Goal: Transaction & Acquisition: Purchase product/service

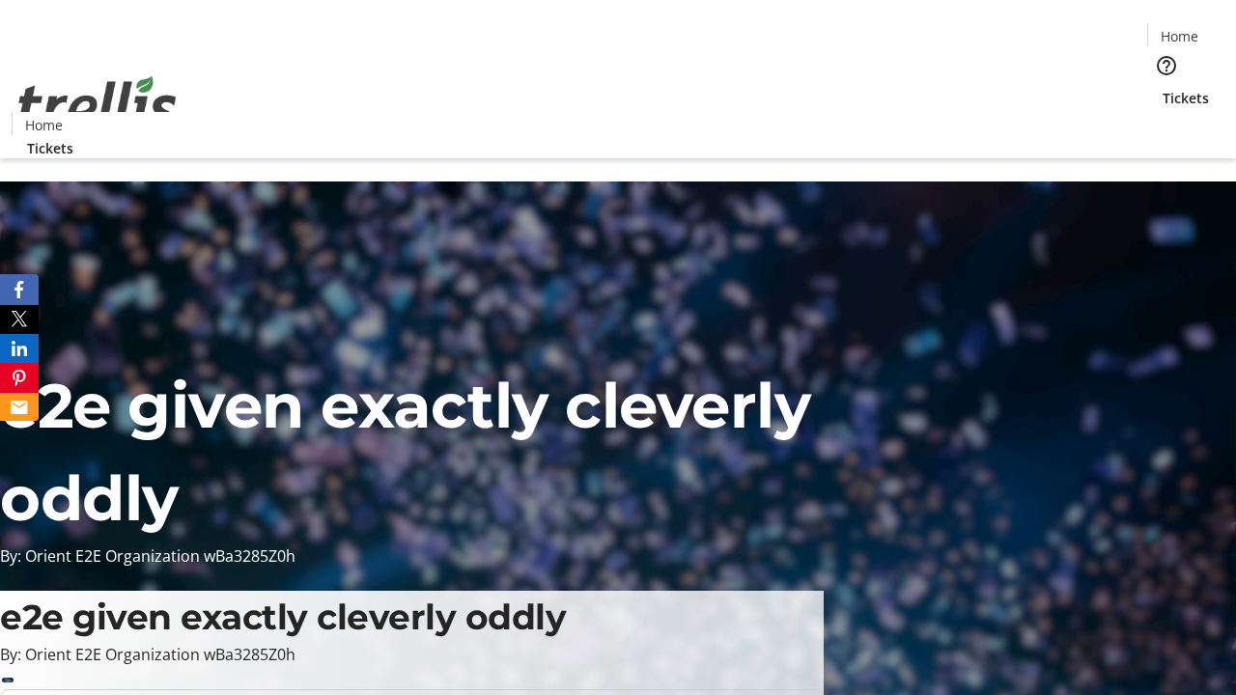
click at [1163, 88] on span "Tickets" at bounding box center [1186, 98] width 46 height 20
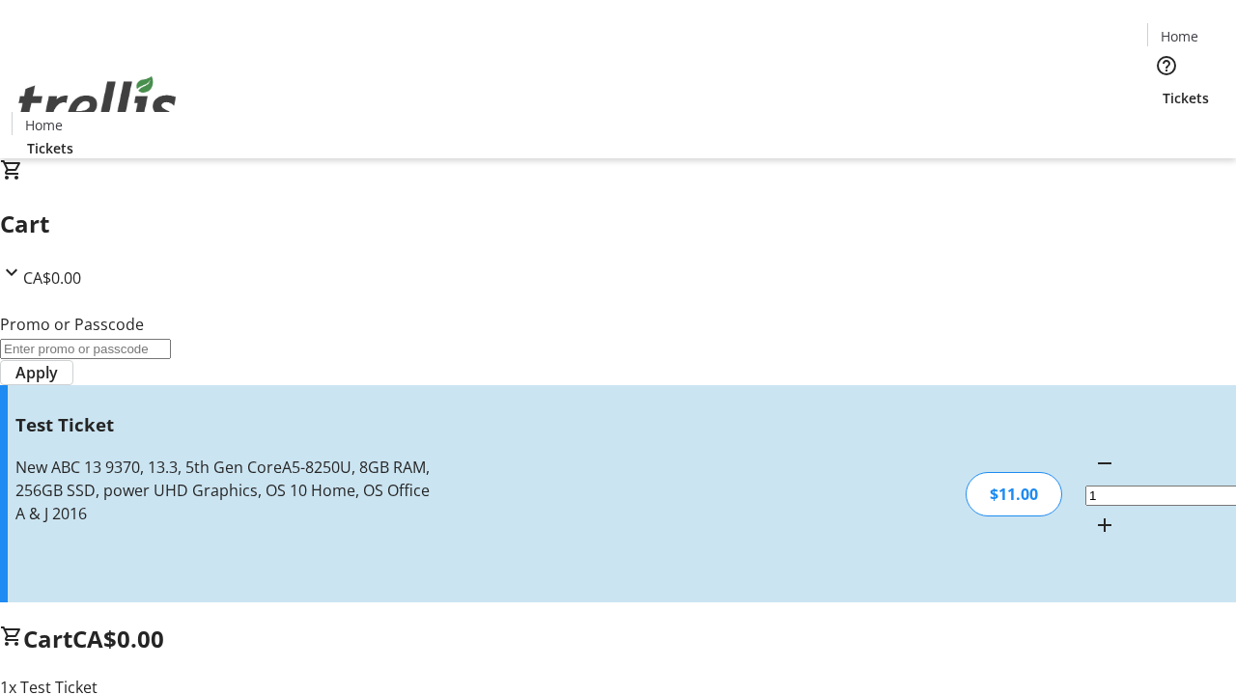
type input "UNLOCK"
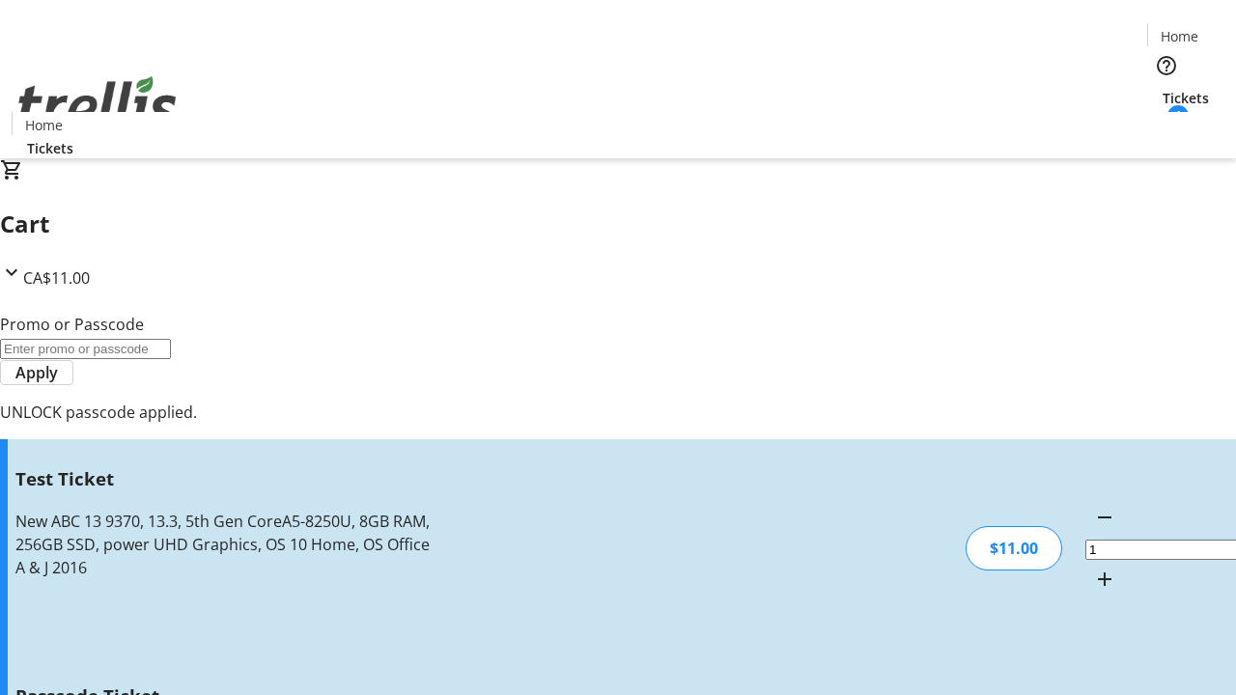
type input "5"
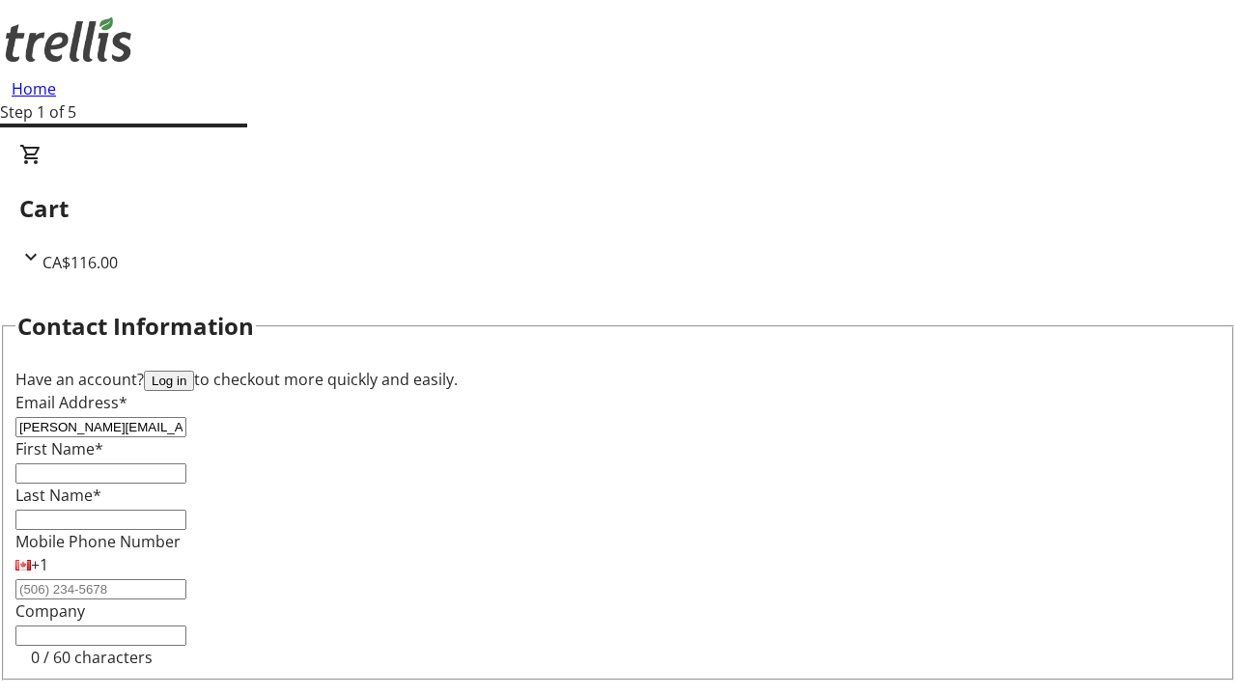
type input "[PERSON_NAME][EMAIL_ADDRESS][DOMAIN_NAME]"
type input "[PERSON_NAME]"
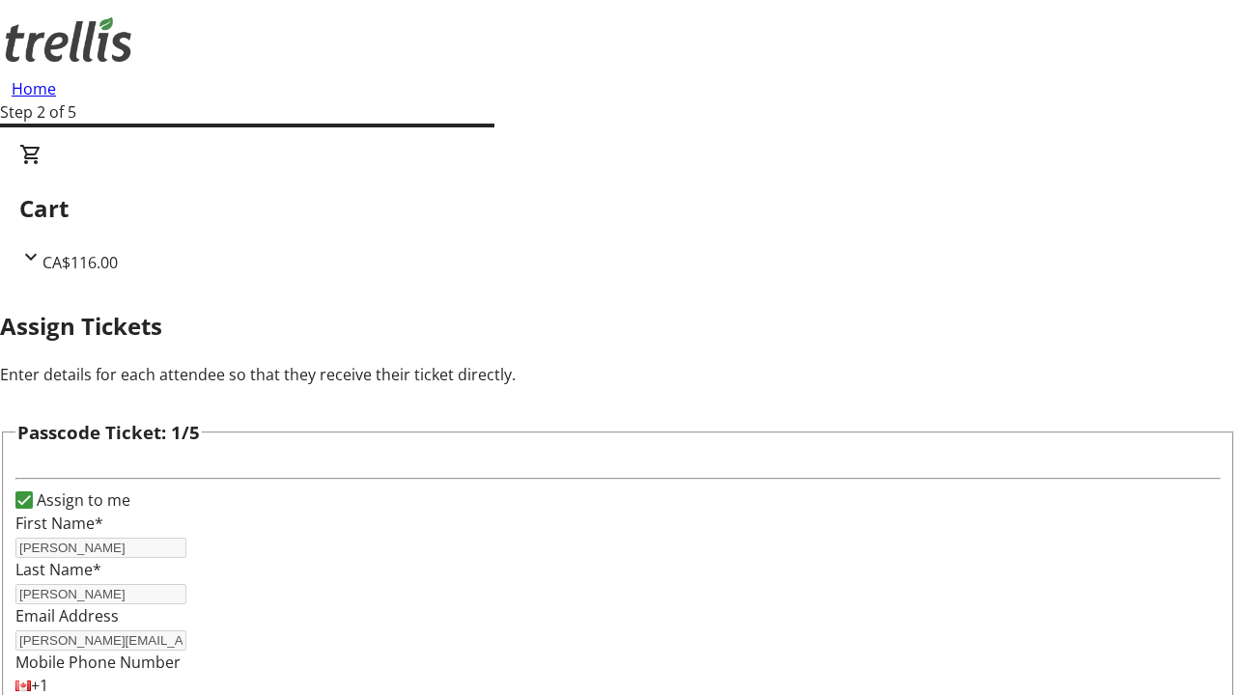
type input "[PERSON_NAME]"
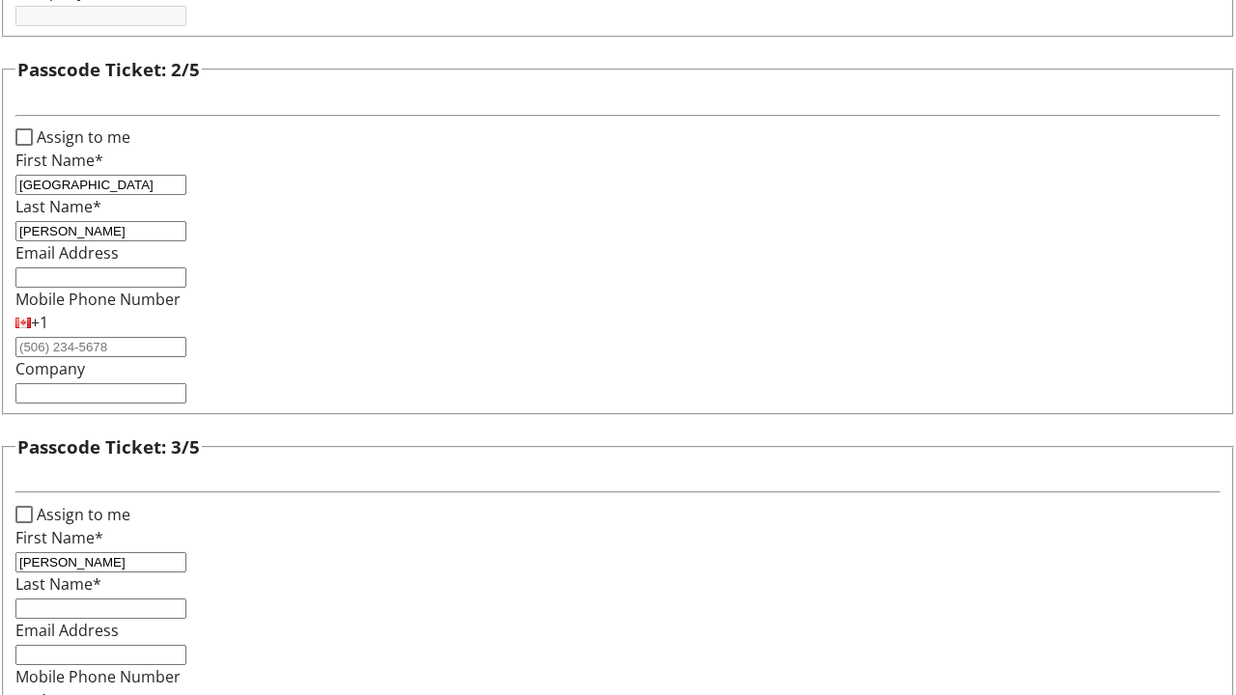
type input "[PERSON_NAME]"
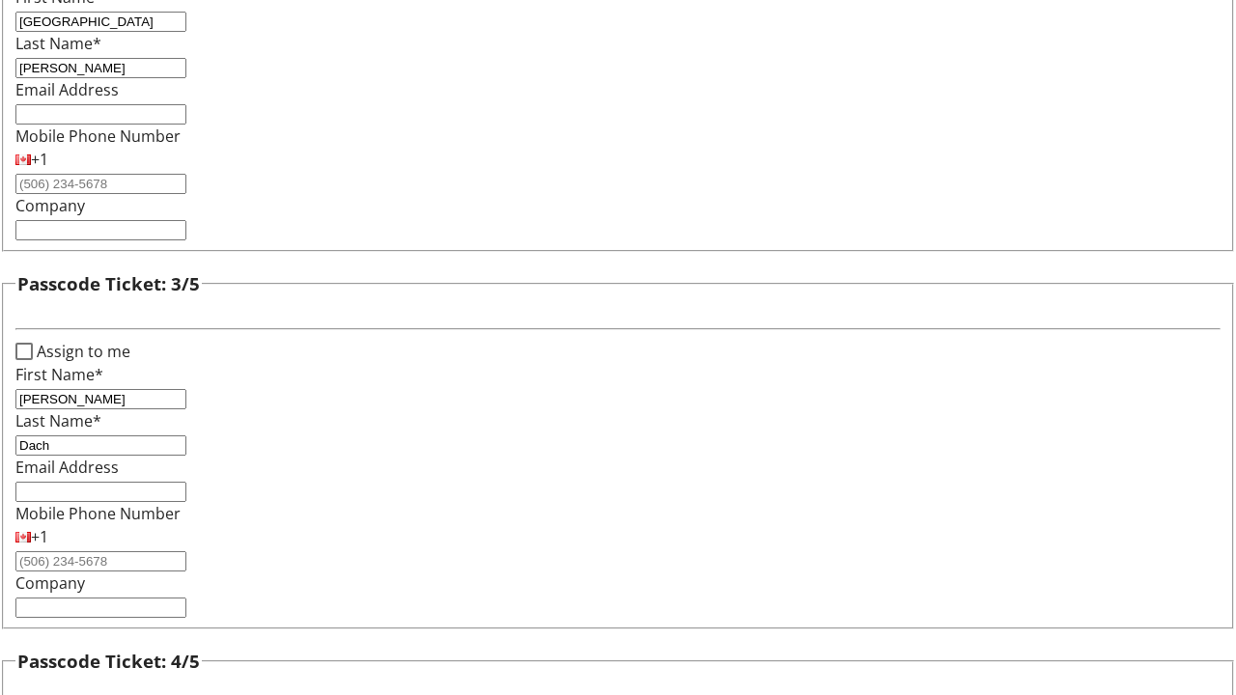
type input "Dach"
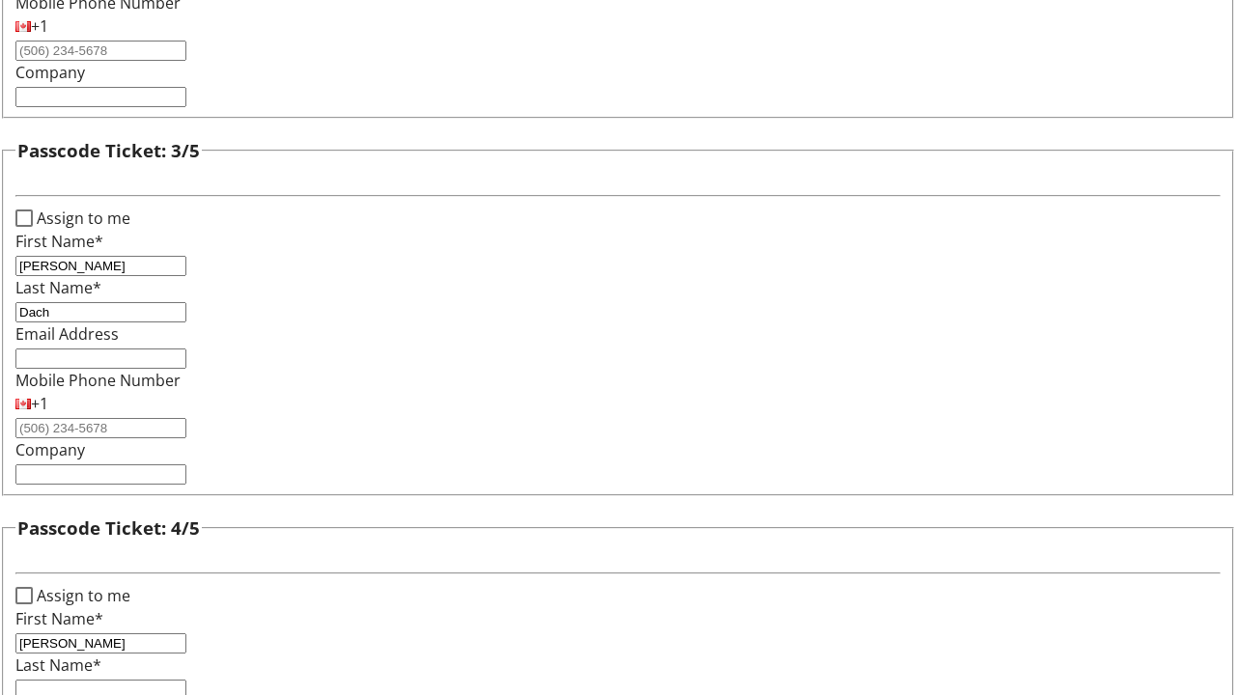
type input "[PERSON_NAME]"
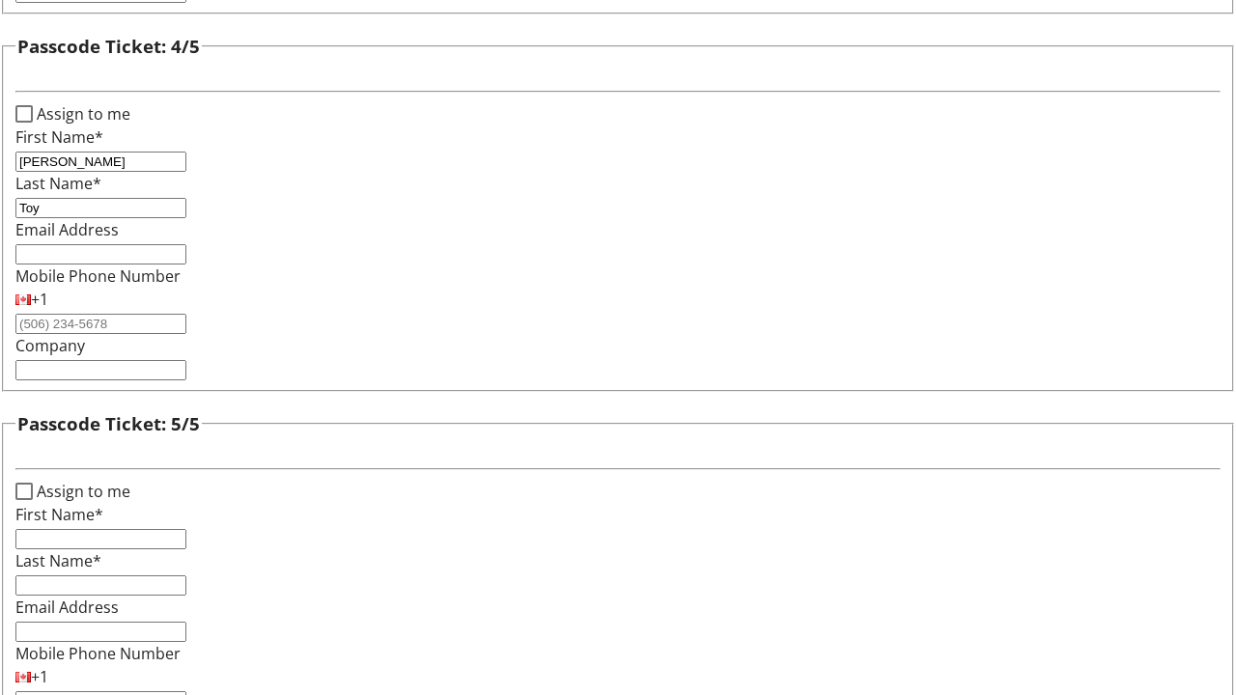
type input "Toy"
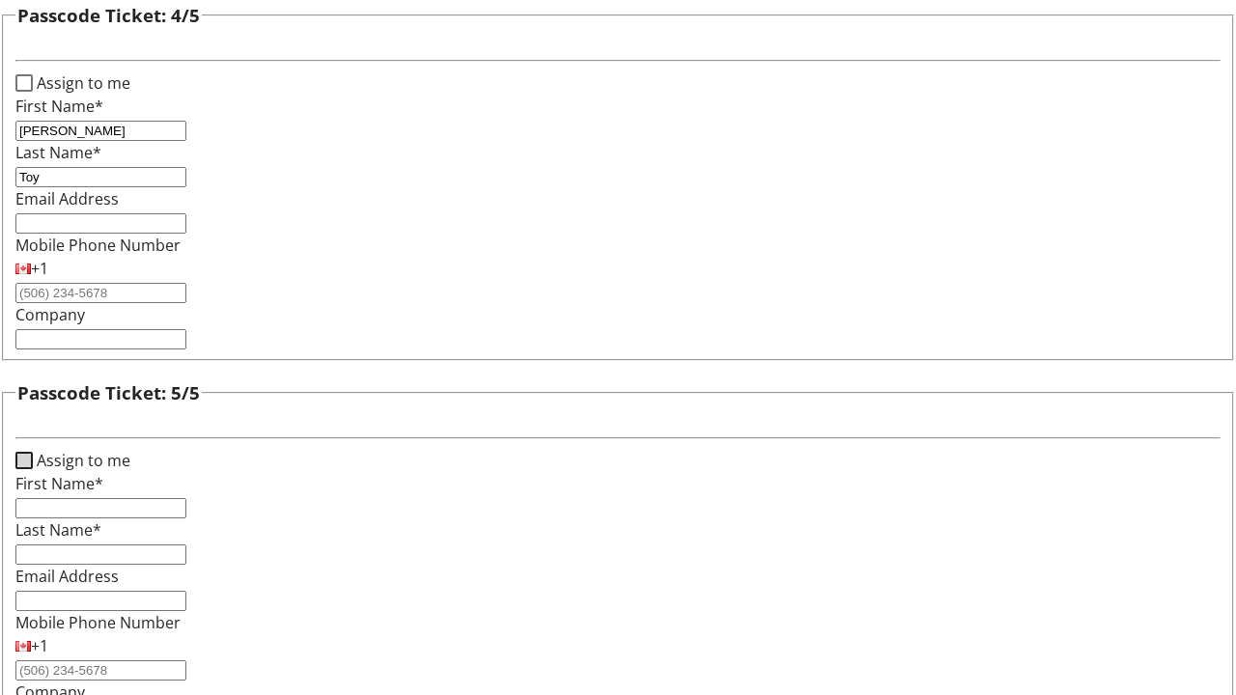
click at [33, 452] on input "Assign to me" at bounding box center [23, 460] width 17 height 17
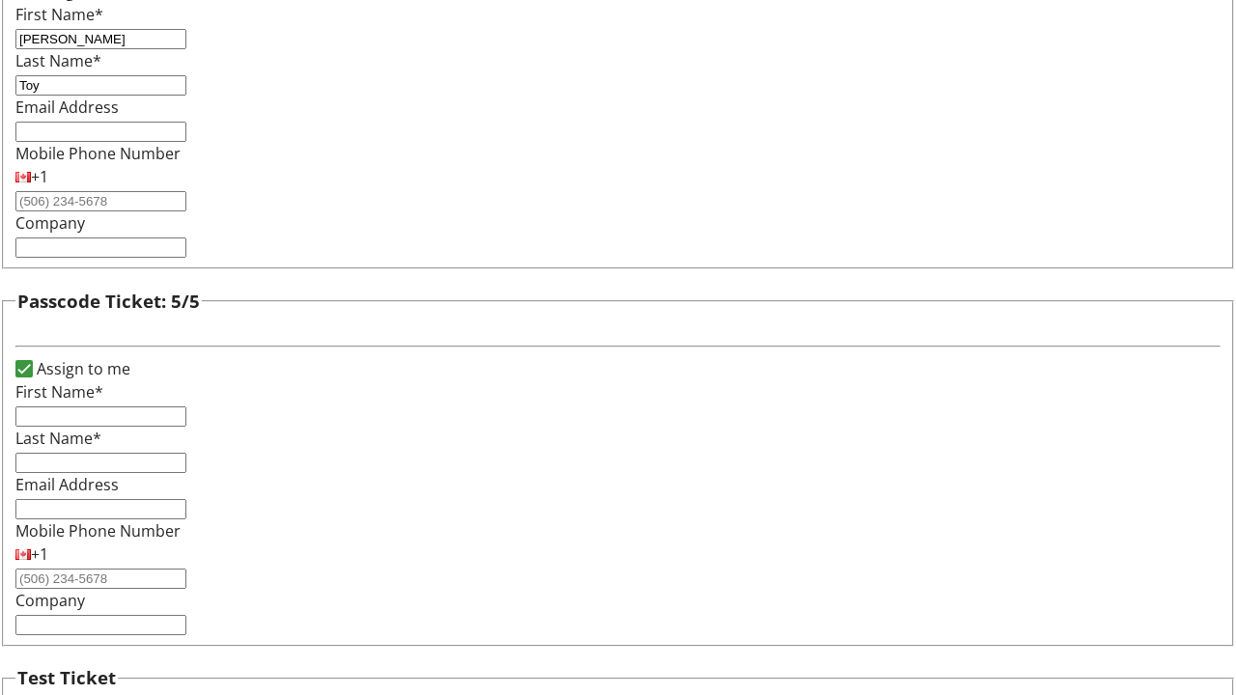
checkbox input "true"
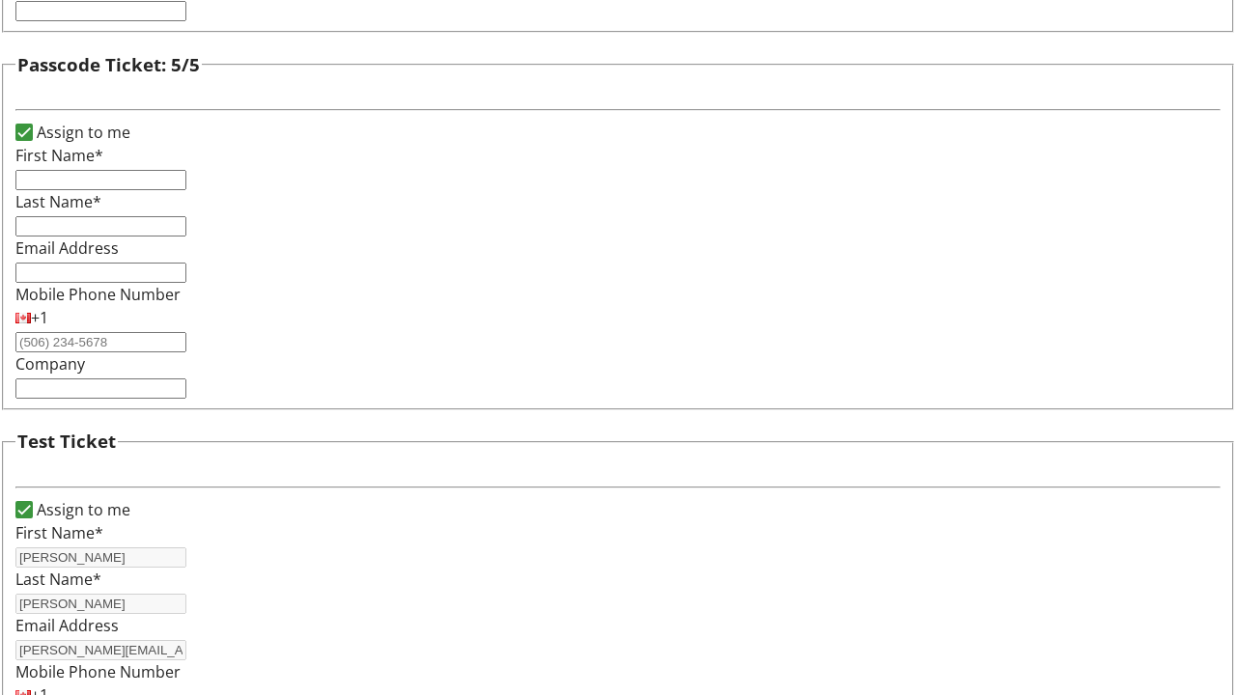
type input "[PERSON_NAME]"
type input "[PERSON_NAME][EMAIL_ADDRESS][DOMAIN_NAME]"
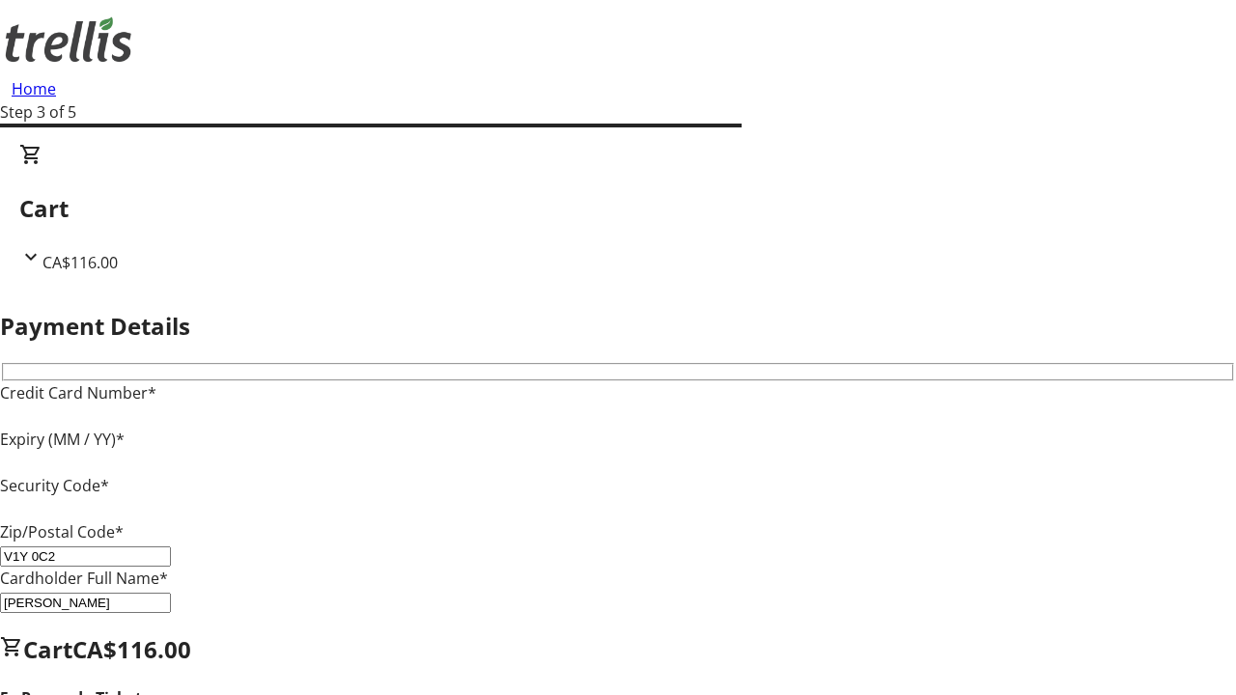
type input "V1Y 0C2"
